Goal: Information Seeking & Learning: Learn about a topic

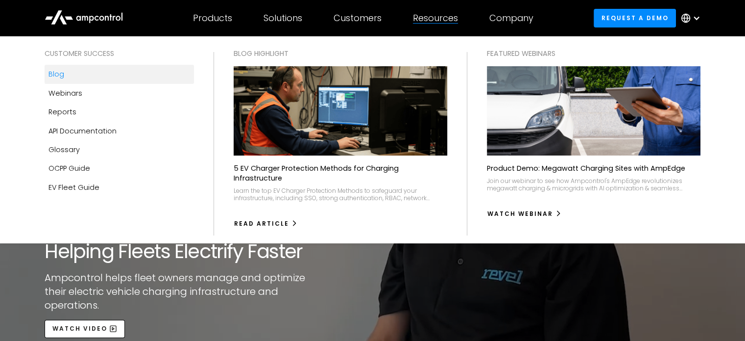
click at [58, 71] on div "Blog" at bounding box center [57, 74] width 16 height 11
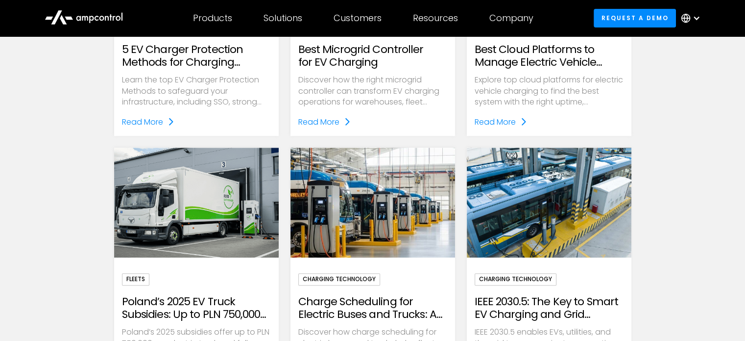
scroll to position [392, 0]
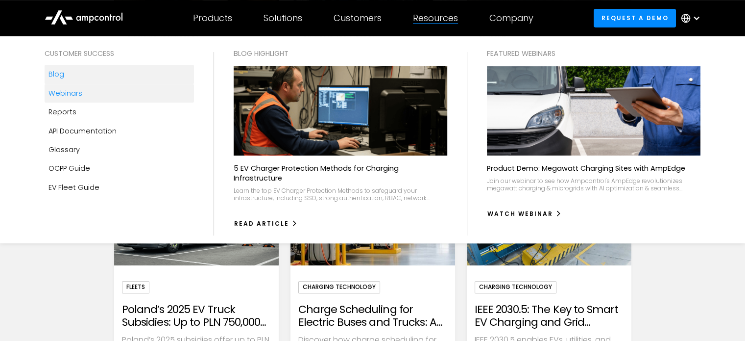
click at [65, 94] on div "Webinars" at bounding box center [66, 93] width 34 height 11
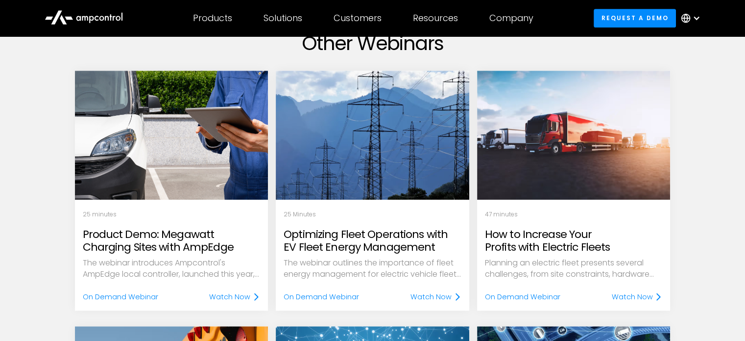
scroll to position [294, 0]
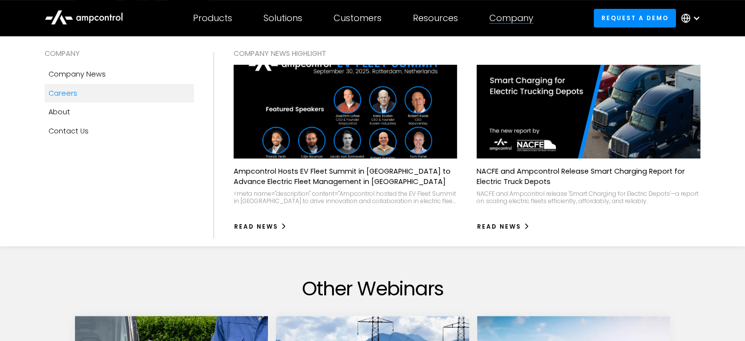
click at [88, 87] on link "Careers" at bounding box center [119, 93] width 149 height 19
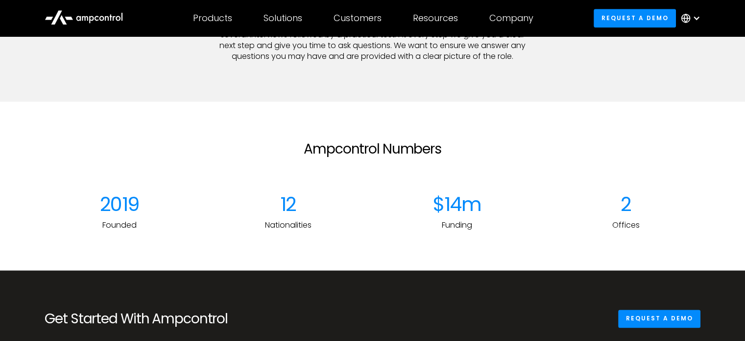
scroll to position [931, 0]
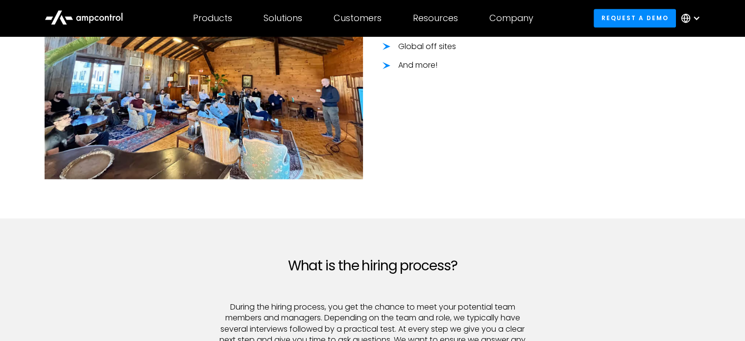
click at [488, 198] on section "Ampcontrol benetis Equity incentive plans Parental leave and generous PTO Healt…" at bounding box center [372, 59] width 745 height 317
